Goal: Task Accomplishment & Management: Use online tool/utility

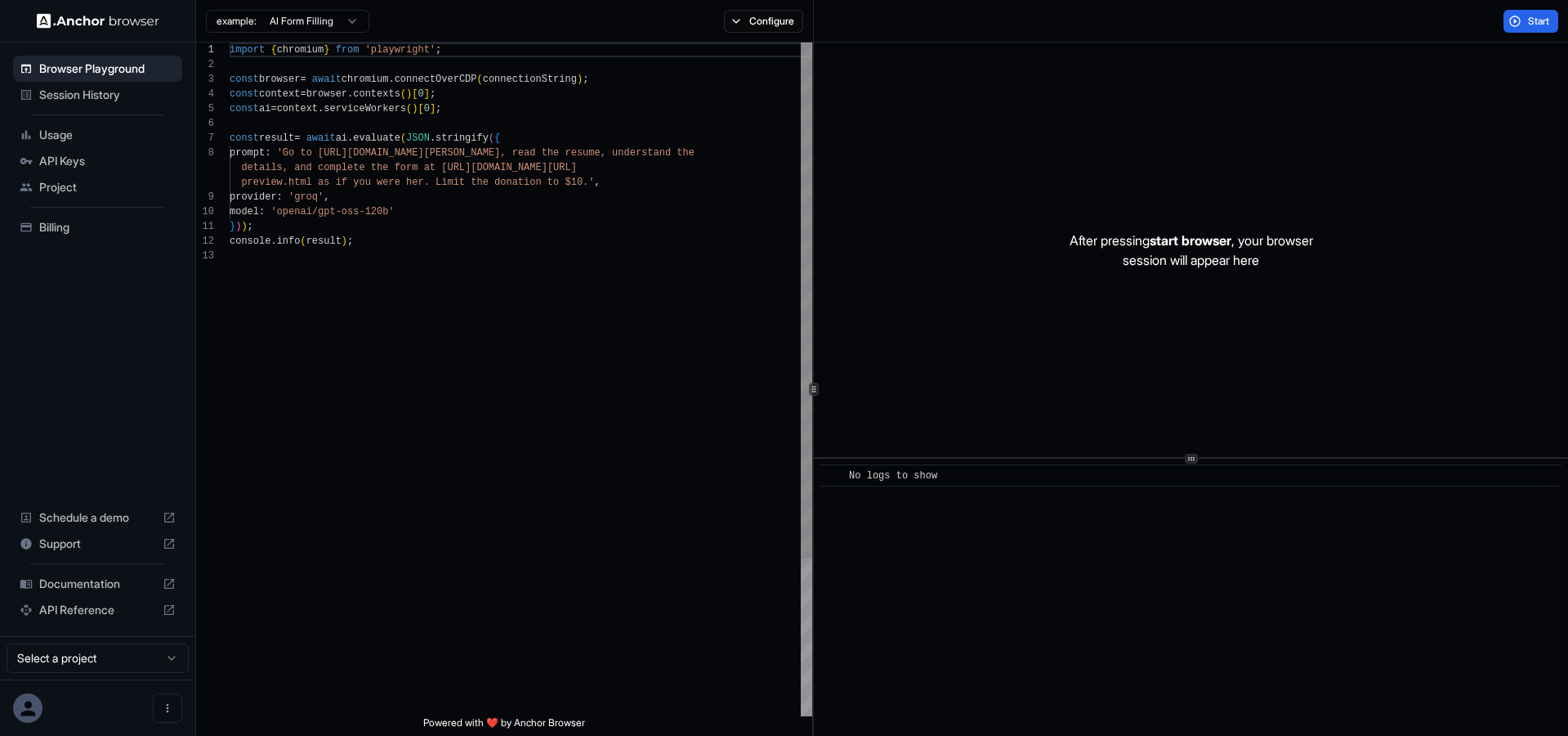
scroll to position [118, 0]
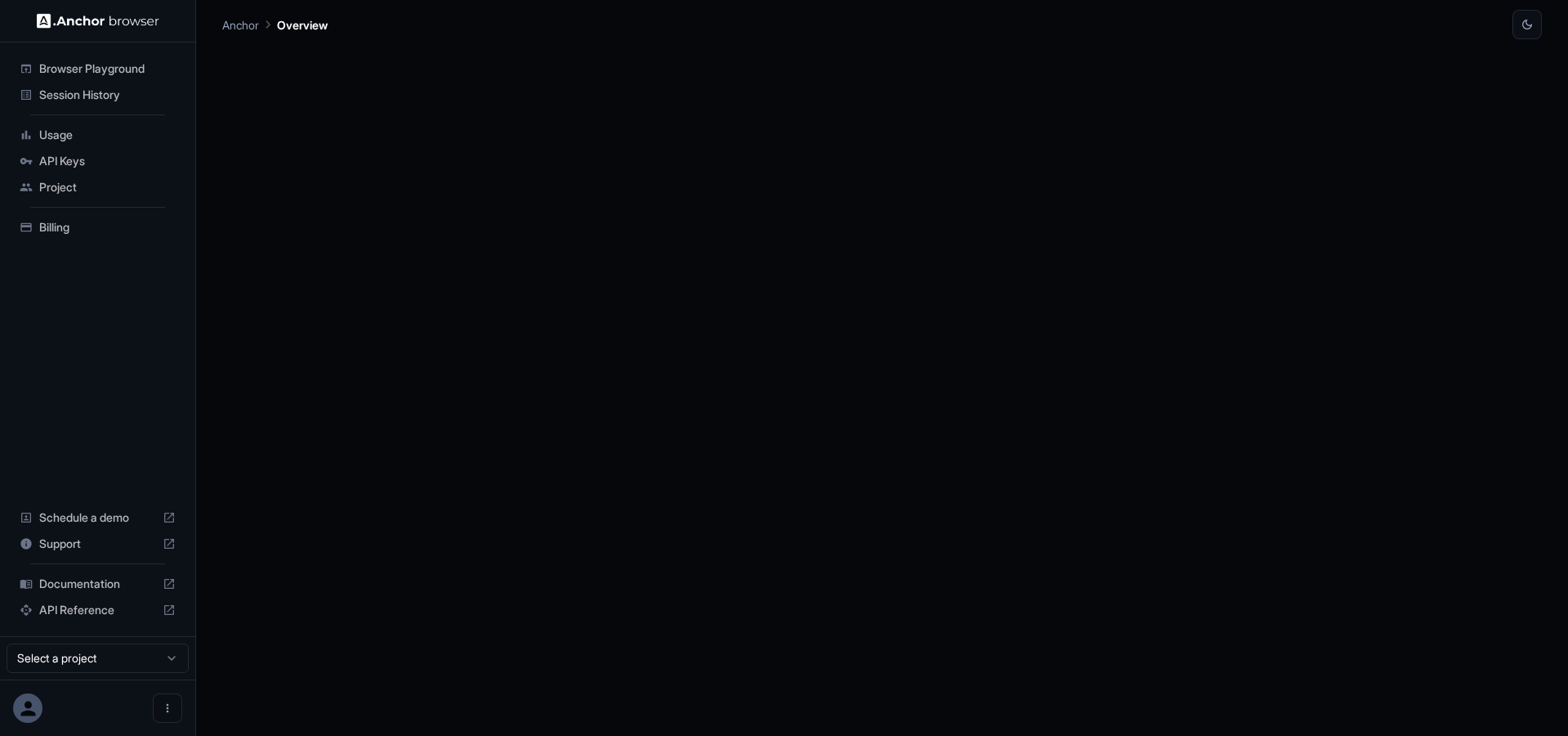
click at [81, 165] on span "API Keys" at bounding box center [107, 161] width 137 height 16
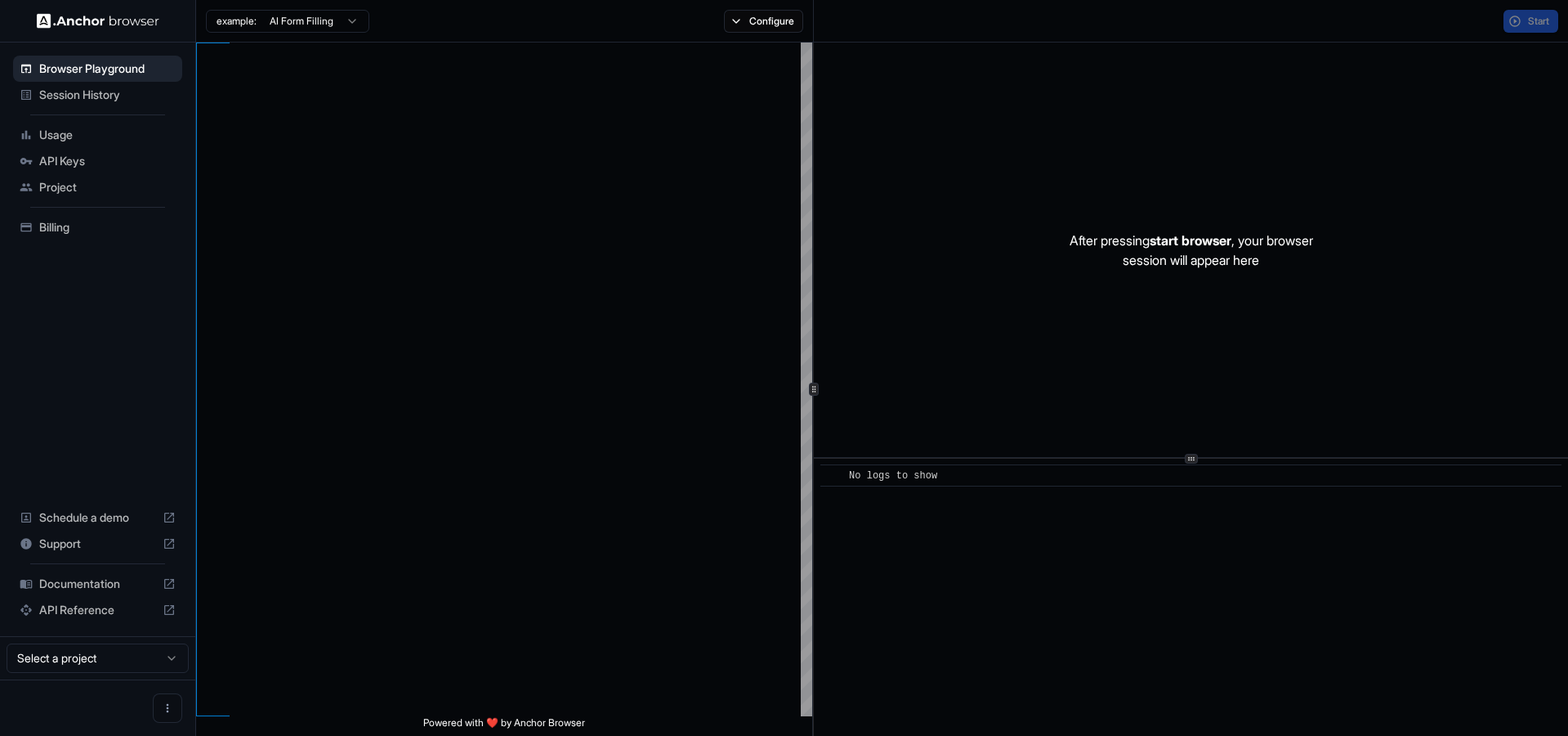
type textarea "**********"
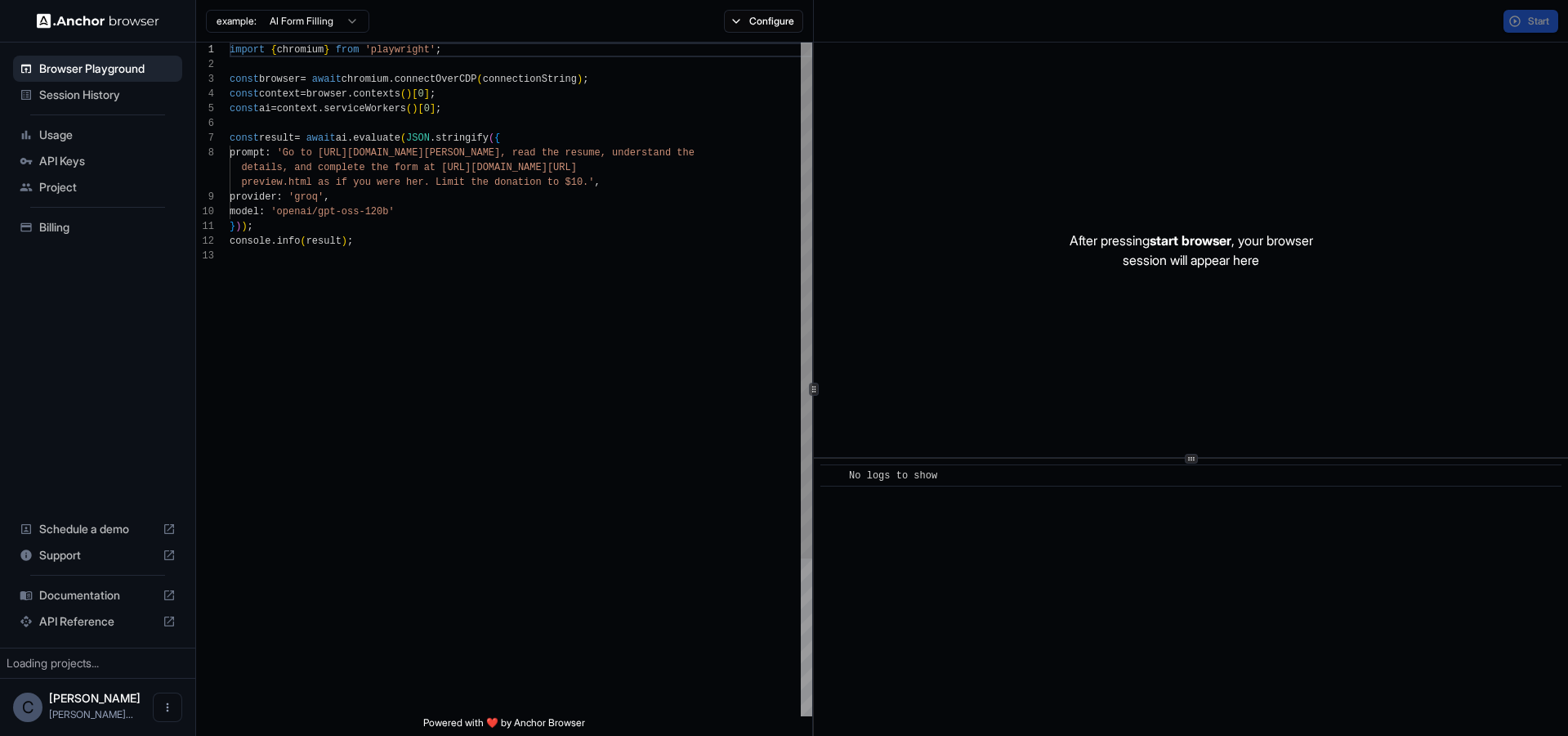
scroll to position [118, 0]
click at [72, 163] on span "API Keys" at bounding box center [107, 161] width 137 height 16
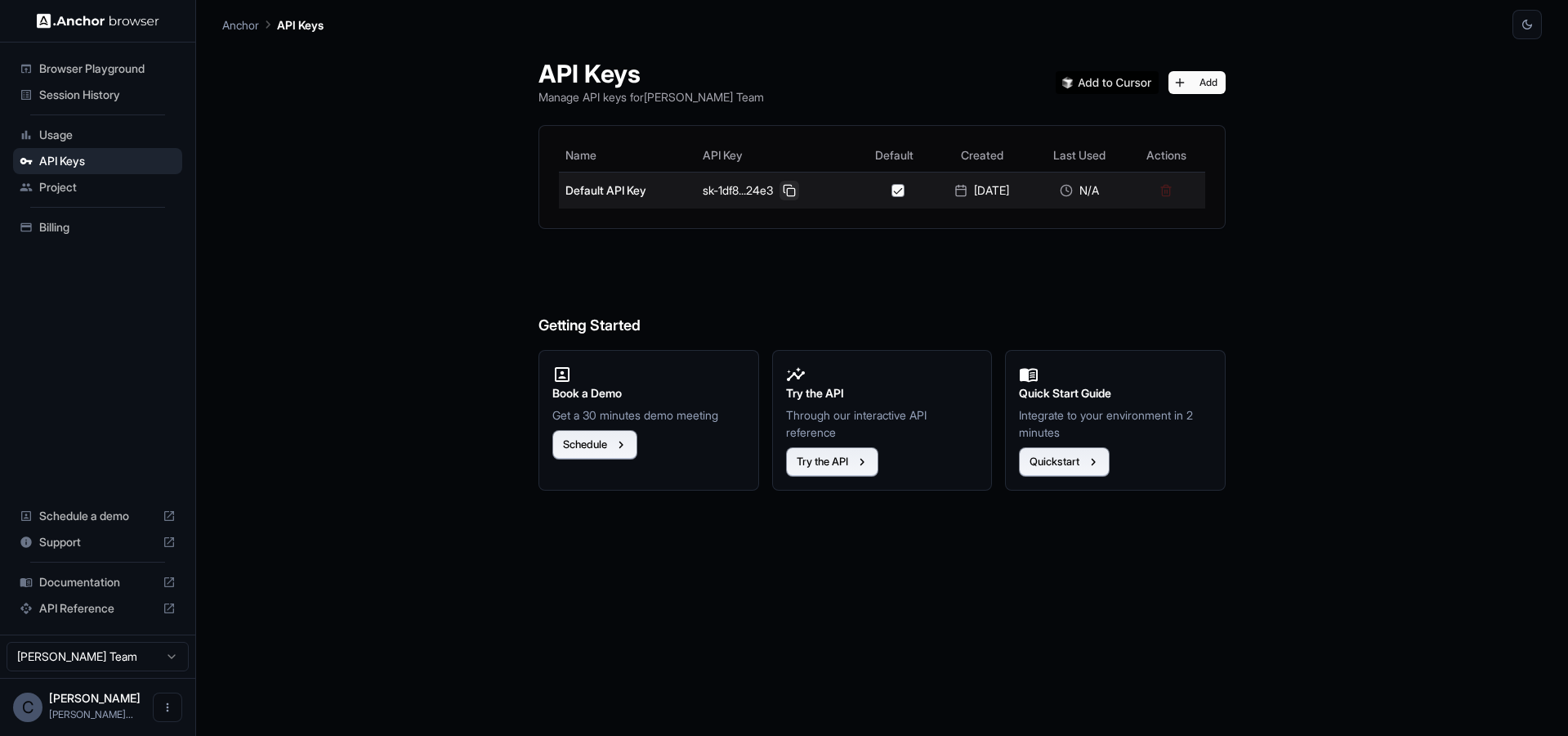
click at [780, 193] on button at bounding box center [789, 190] width 20 height 20
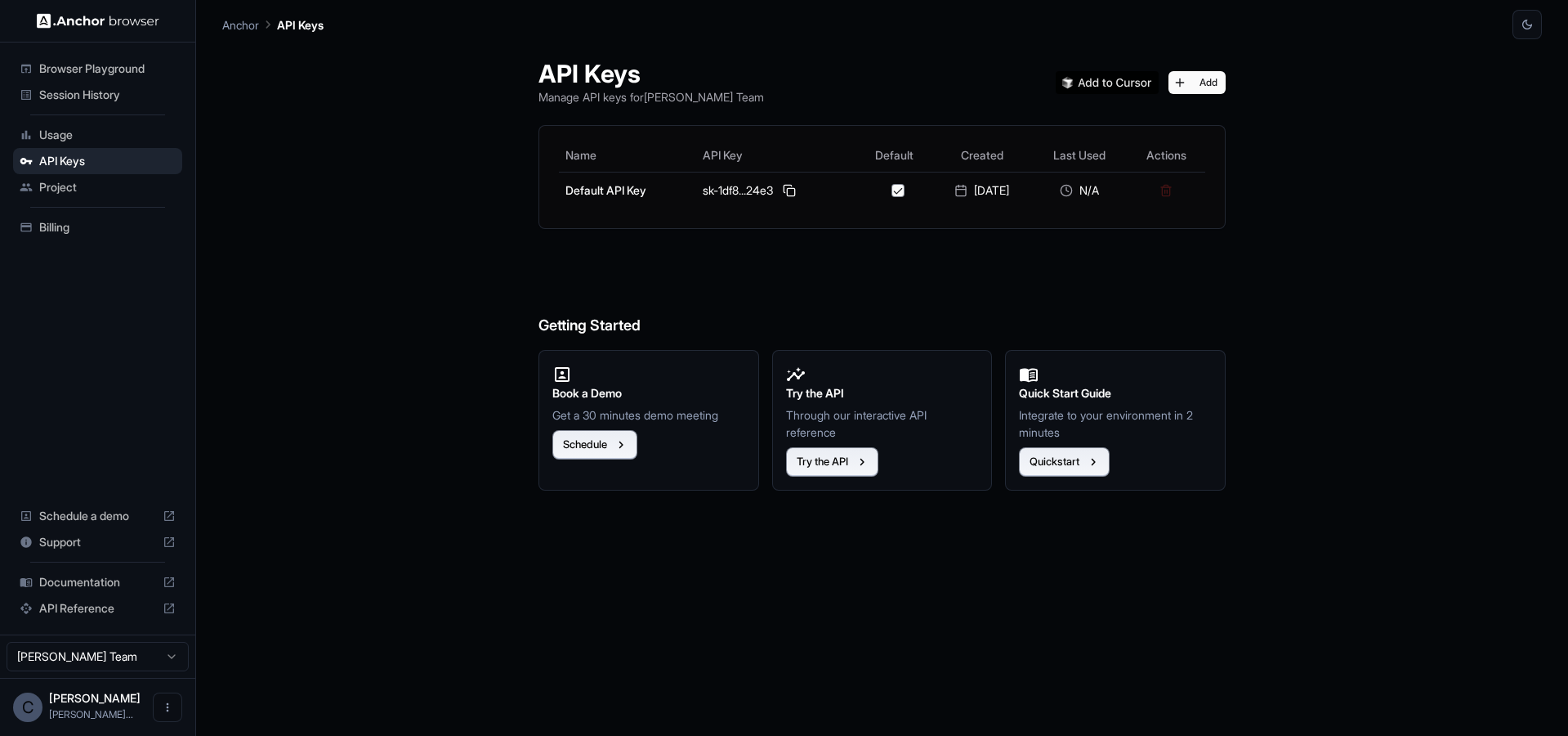
click at [80, 71] on span "Browser Playground" at bounding box center [107, 68] width 137 height 16
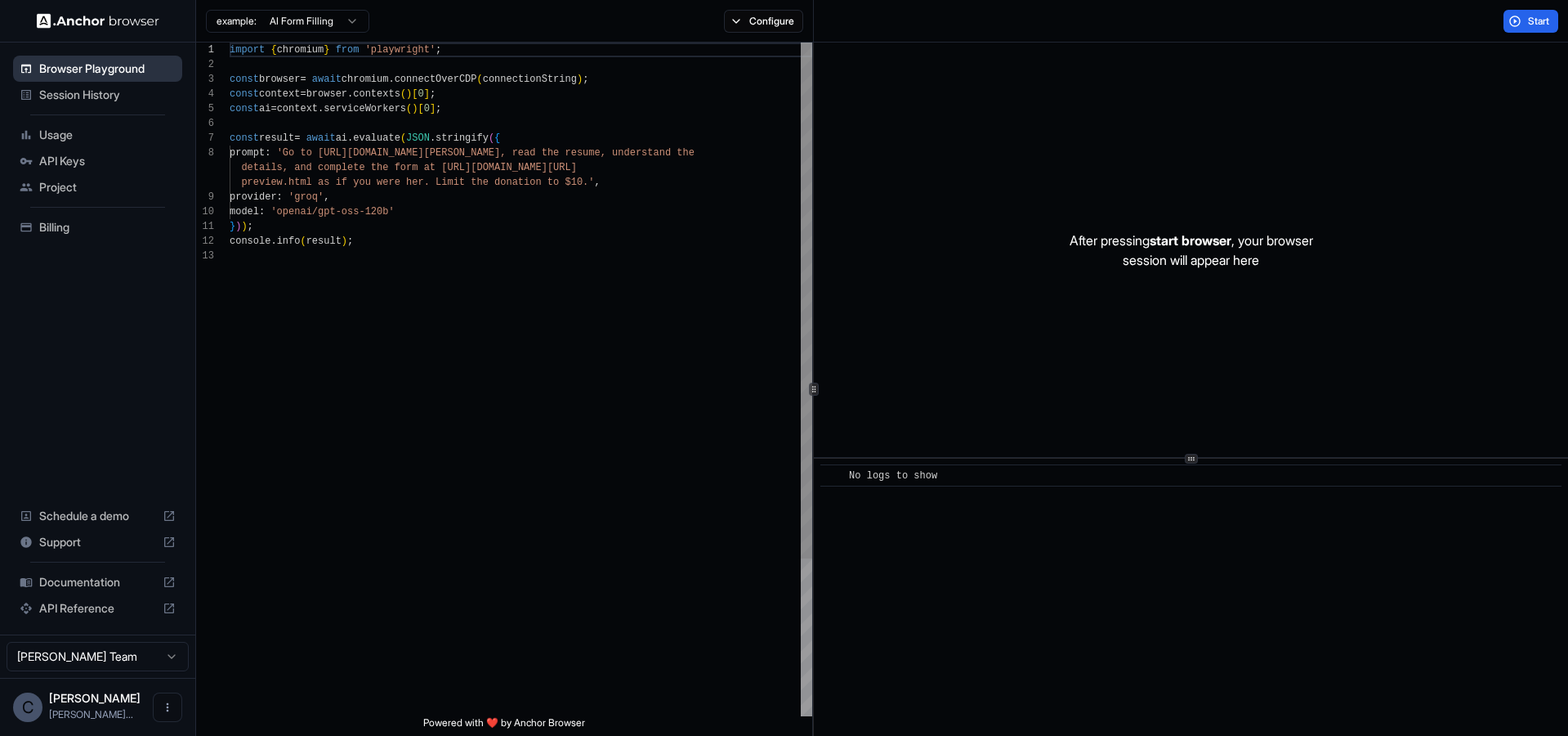
scroll to position [118, 0]
click at [78, 94] on span "Session History" at bounding box center [107, 94] width 137 height 16
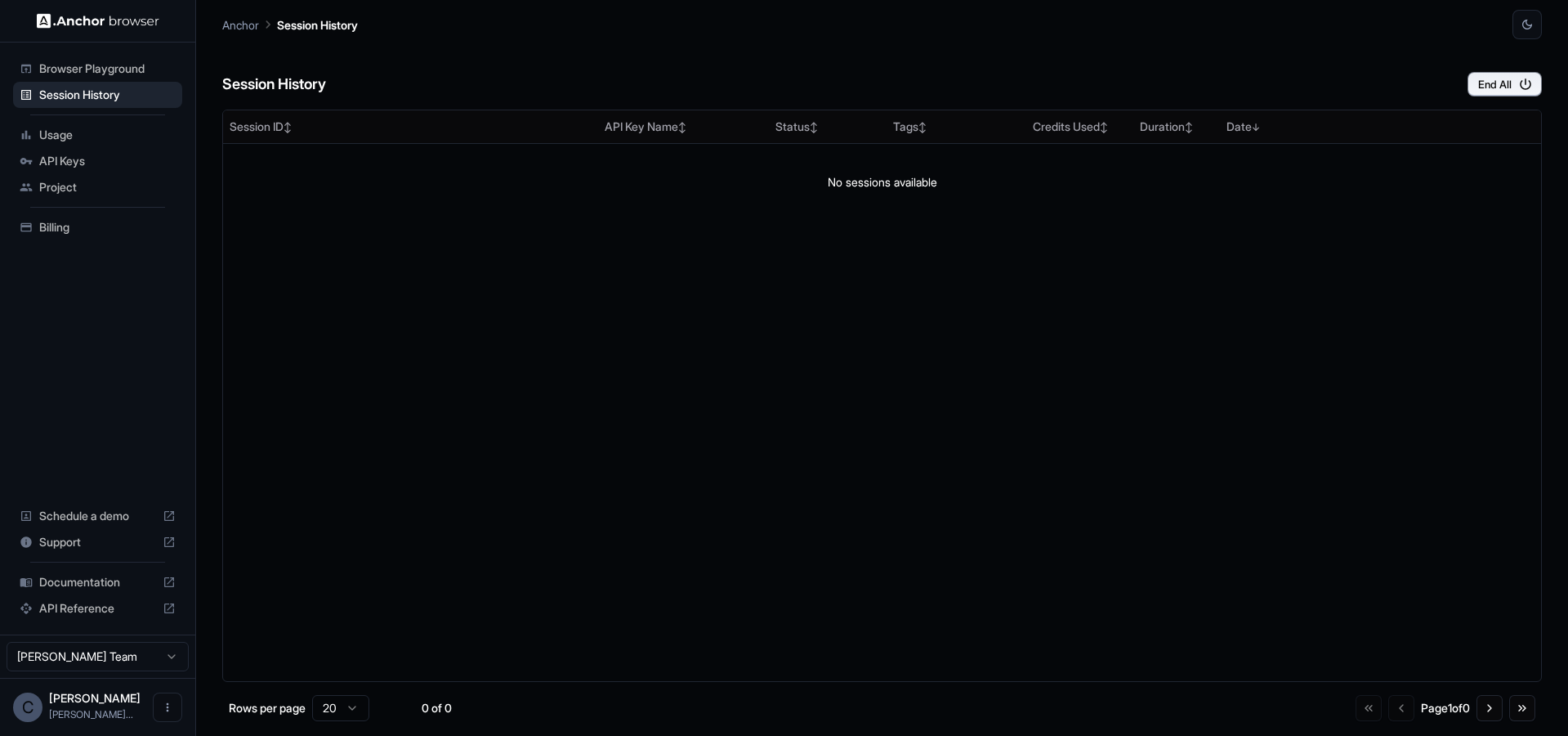
click at [93, 66] on span "Browser Playground" at bounding box center [107, 68] width 137 height 16
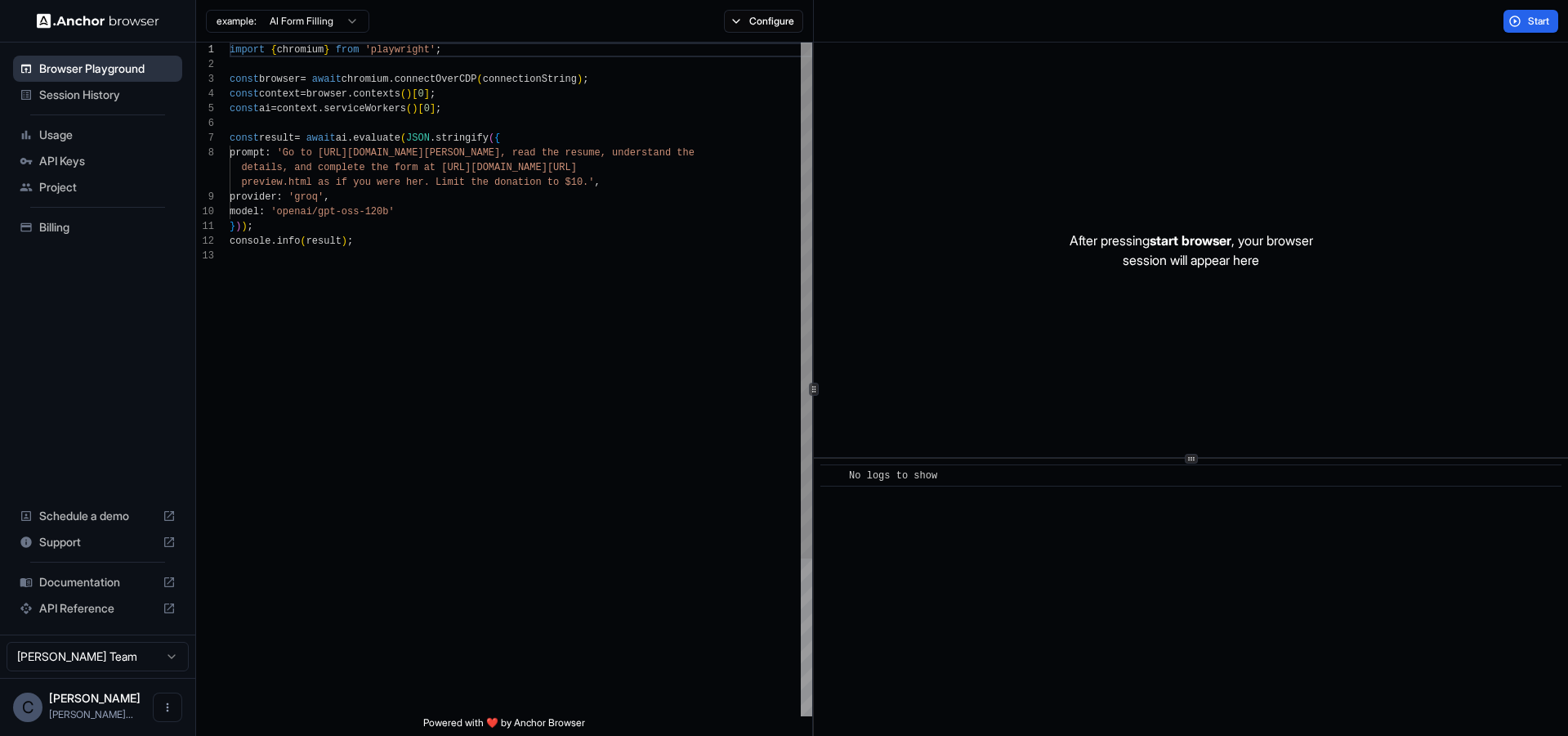
scroll to position [118, 0]
click at [81, 164] on span "API Keys" at bounding box center [107, 161] width 137 height 16
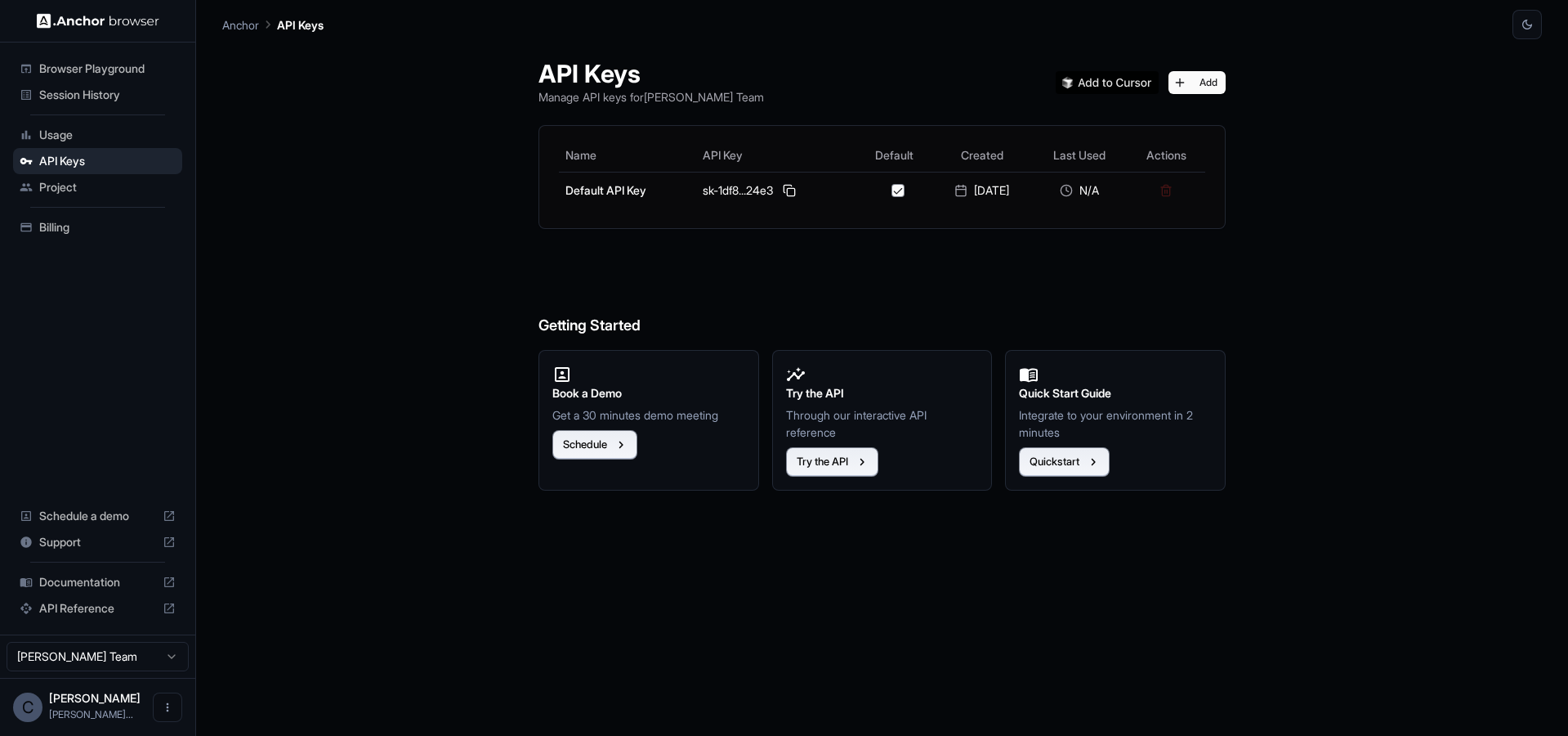
click at [77, 138] on span "Usage" at bounding box center [107, 135] width 137 height 16
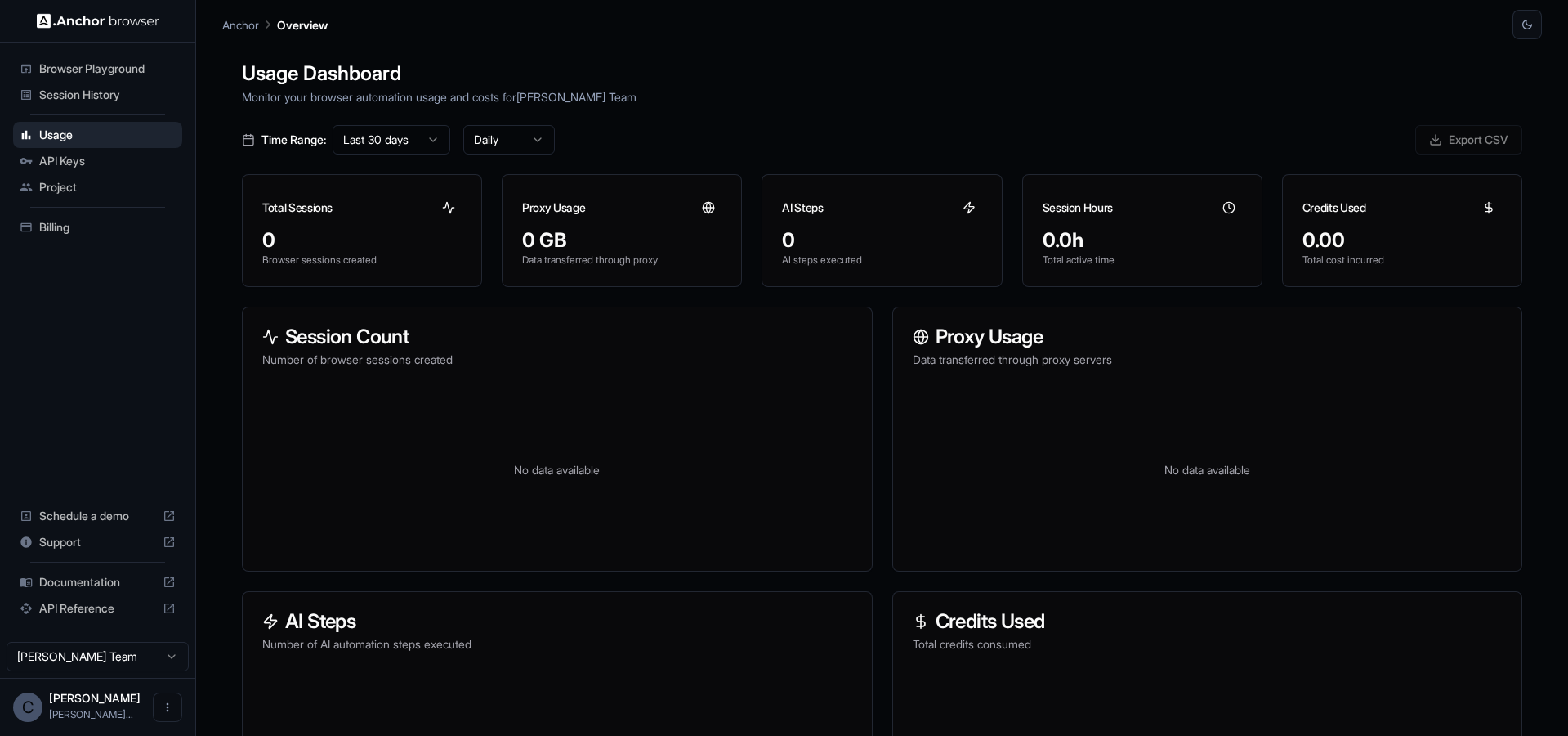
click at [67, 73] on span "Browser Playground" at bounding box center [107, 68] width 137 height 16
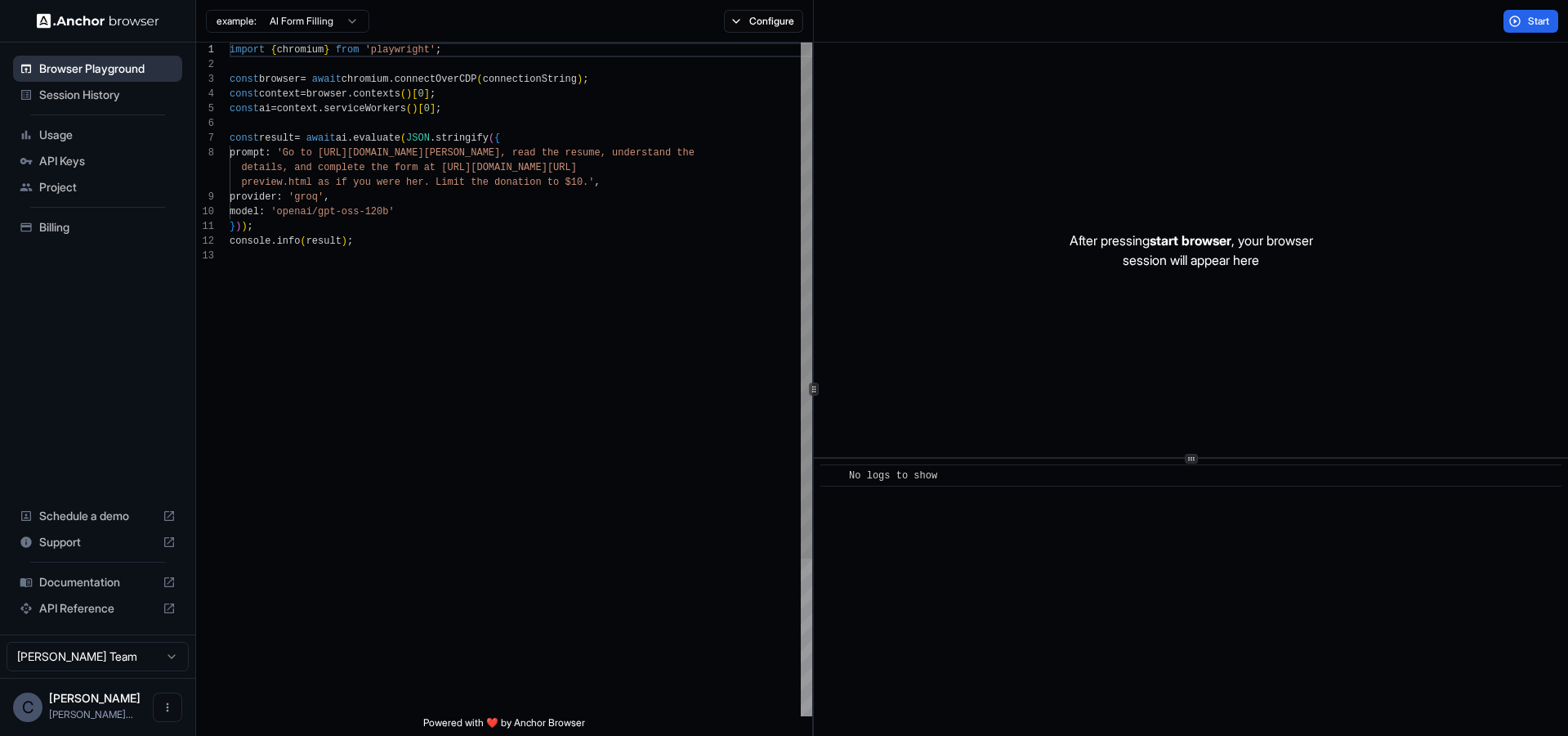
scroll to position [118, 0]
click at [108, 668] on html "Browser Playground Session History Usage API Keys Project Billing Schedule a de…" at bounding box center [784, 368] width 1568 height 736
click at [130, 663] on html "Browser Playground Session History Usage API Keys Project Billing Schedule a de…" at bounding box center [784, 368] width 1568 height 736
click at [727, 27] on button "Configure" at bounding box center [764, 21] width 80 height 22
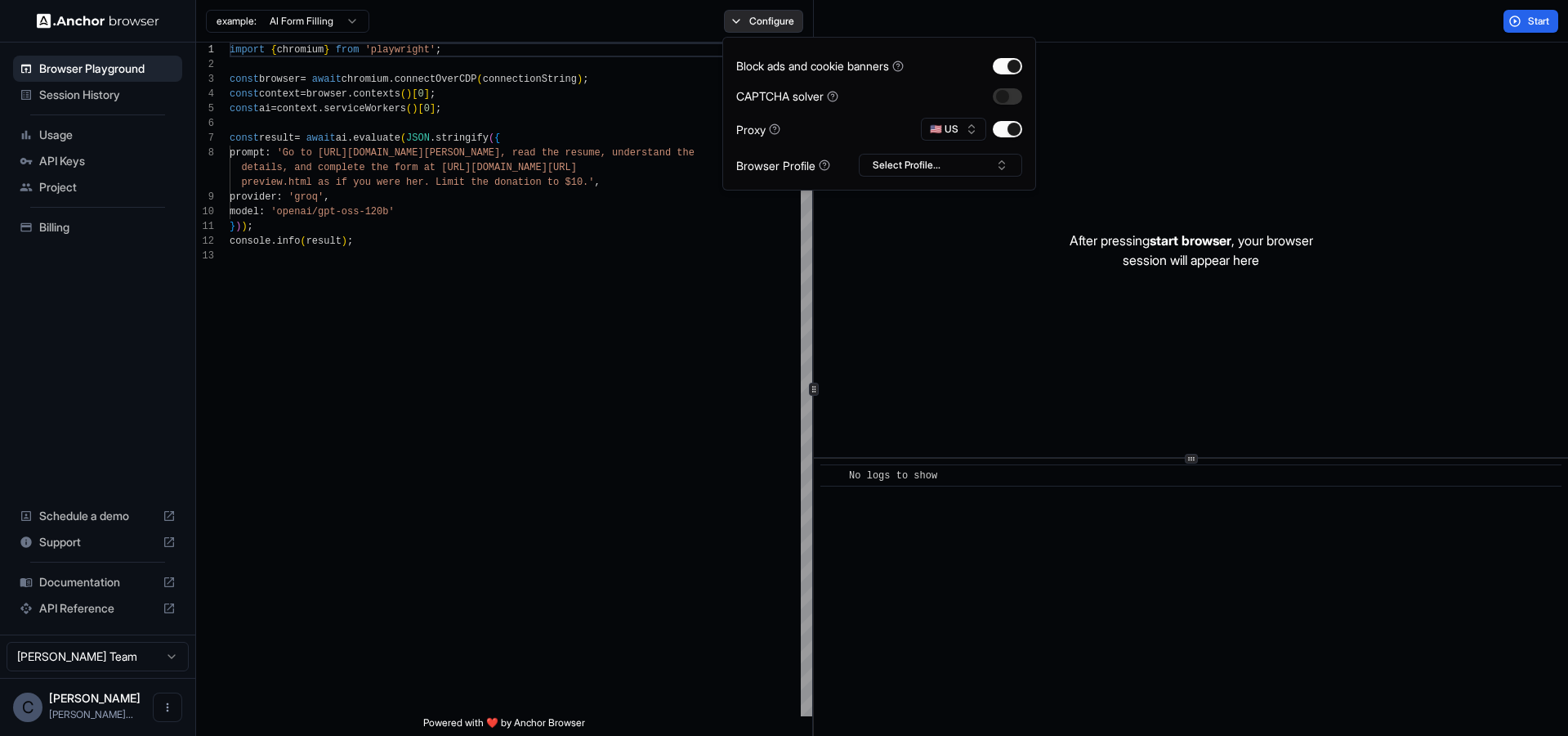
click at [760, 22] on button "Configure" at bounding box center [764, 21] width 80 height 22
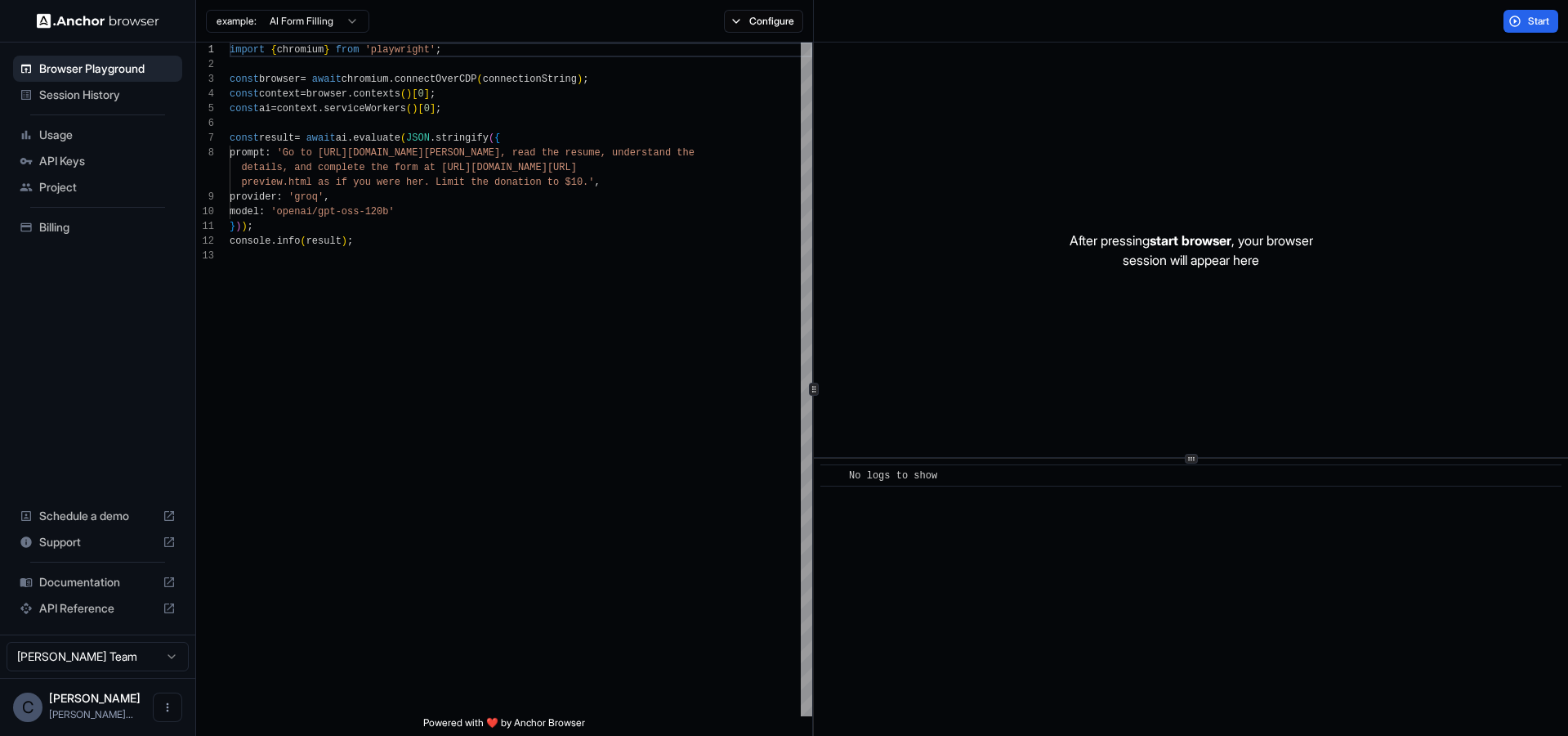
click at [321, 25] on html "Browser Playground Session History Usage API Keys Project Billing Schedule a de…" at bounding box center [784, 368] width 1568 height 736
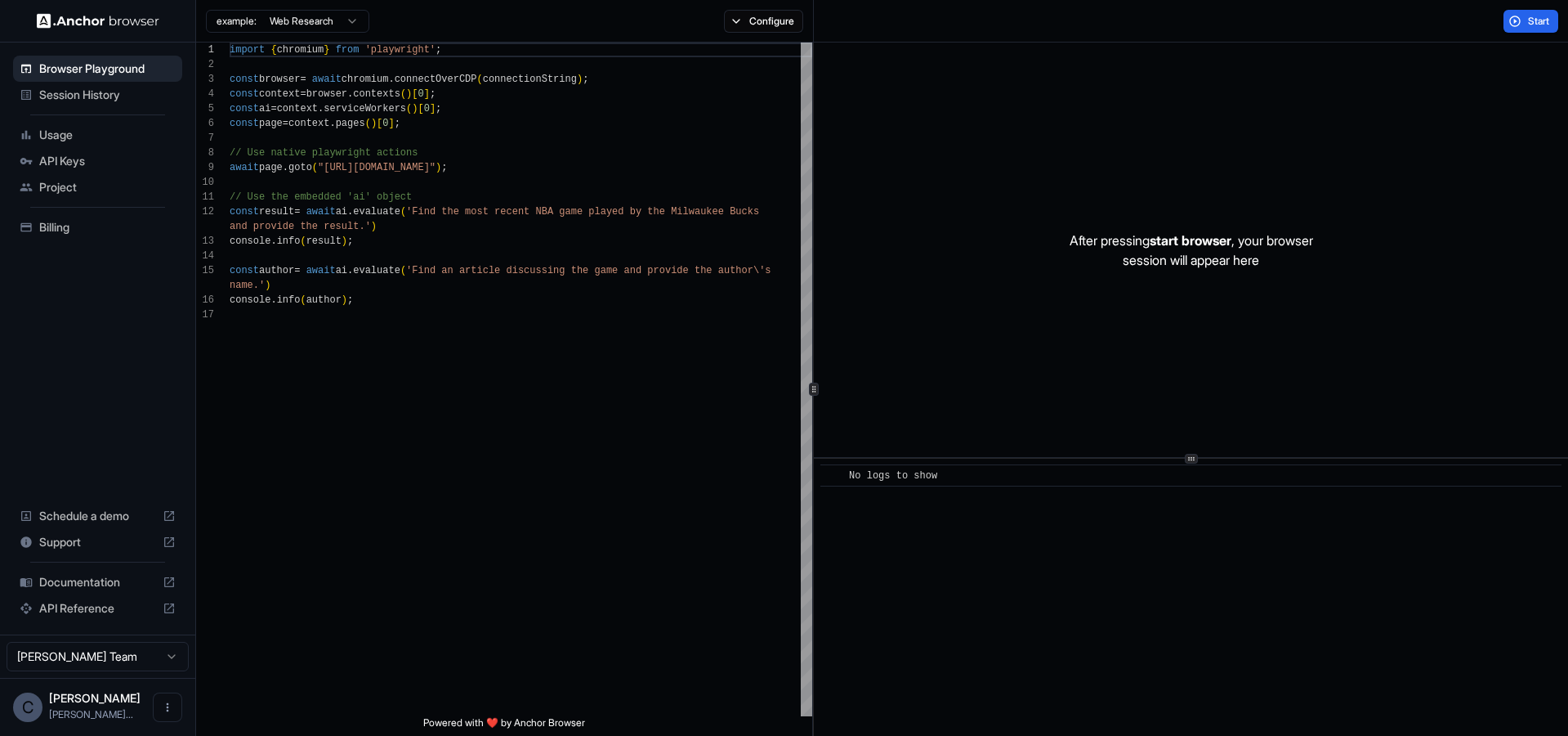
click at [329, 16] on html "Browser Playground Session History Usage API Keys Project Billing Schedule a de…" at bounding box center [784, 368] width 1568 height 736
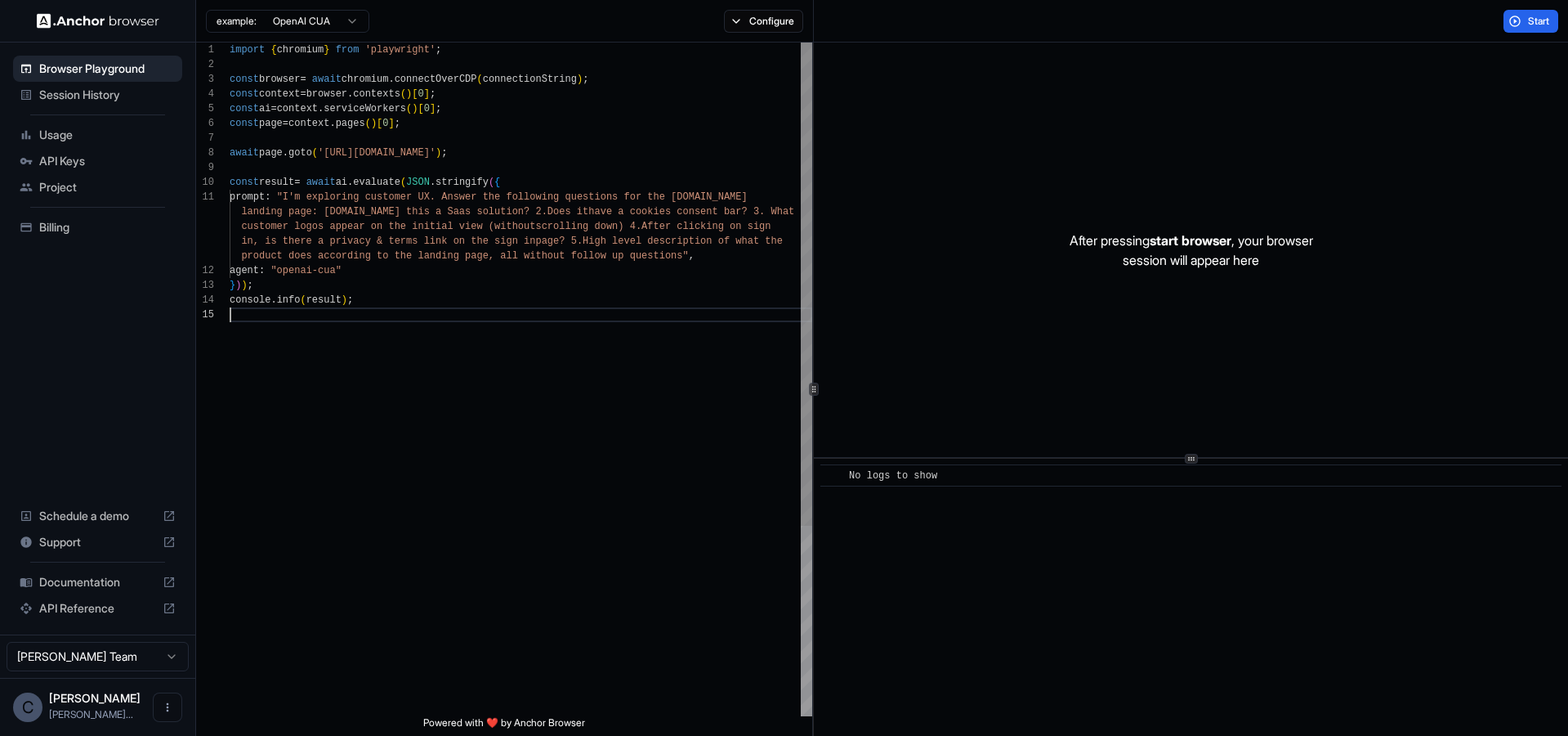
scroll to position [118, 0]
click at [363, 463] on div "import { chromium } from 'playwright' ; const browser = await chromium . connec…" at bounding box center [521, 511] width 583 height 938
click at [337, 11] on html "Browser Playground Session History Usage API Keys Project Billing Schedule a de…" at bounding box center [784, 368] width 1568 height 736
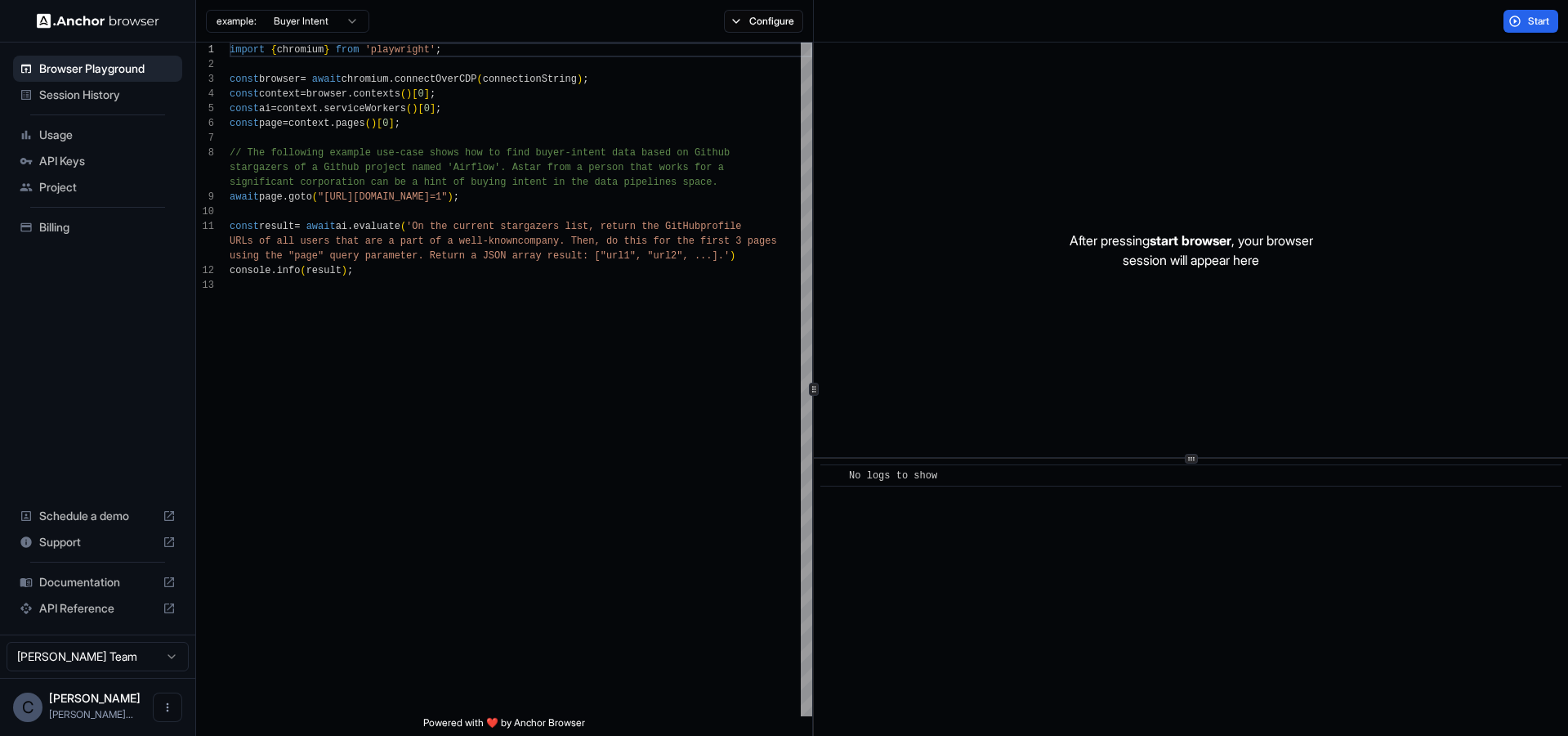
click at [350, 24] on html "Browser Playground Session History Usage API Keys Project Billing Schedule a de…" at bounding box center [784, 368] width 1568 height 736
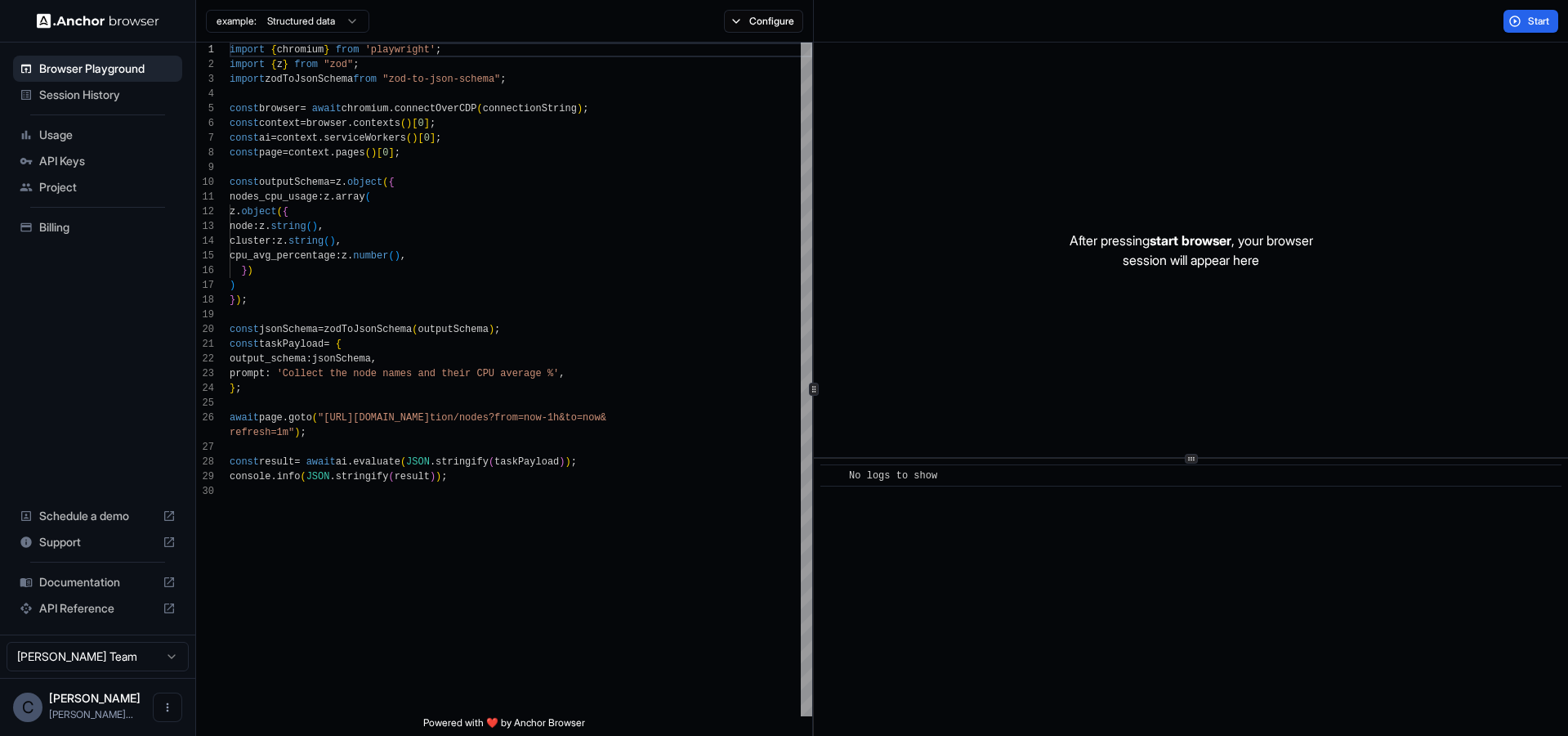
click at [357, 22] on html "Browser Playground Session History Usage API Keys Project Billing Schedule a de…" at bounding box center [784, 368] width 1568 height 736
type textarea "**********"
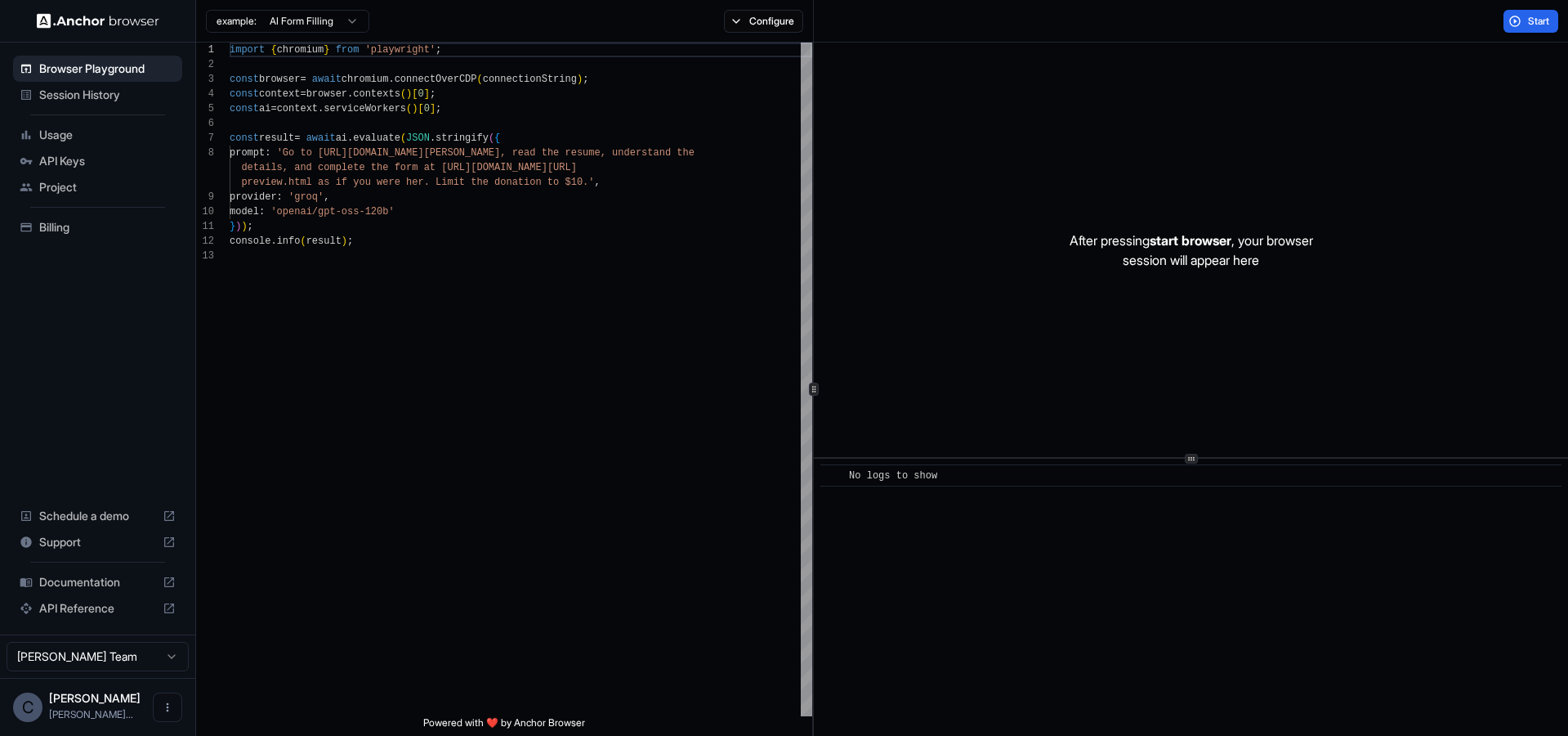
click at [83, 545] on span "Support" at bounding box center [97, 541] width 117 height 16
